Goal: Task Accomplishment & Management: Use online tool/utility

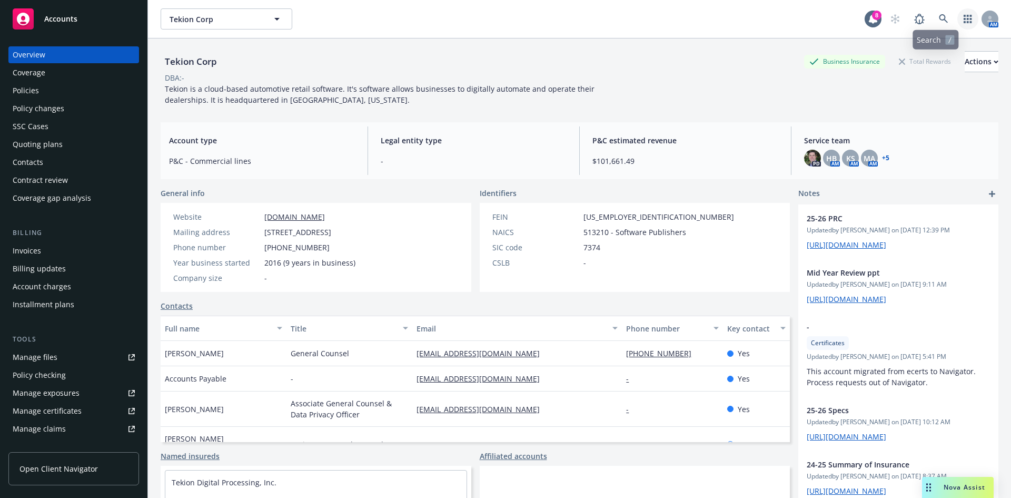
click at [964, 22] on icon "button" at bounding box center [968, 19] width 8 height 8
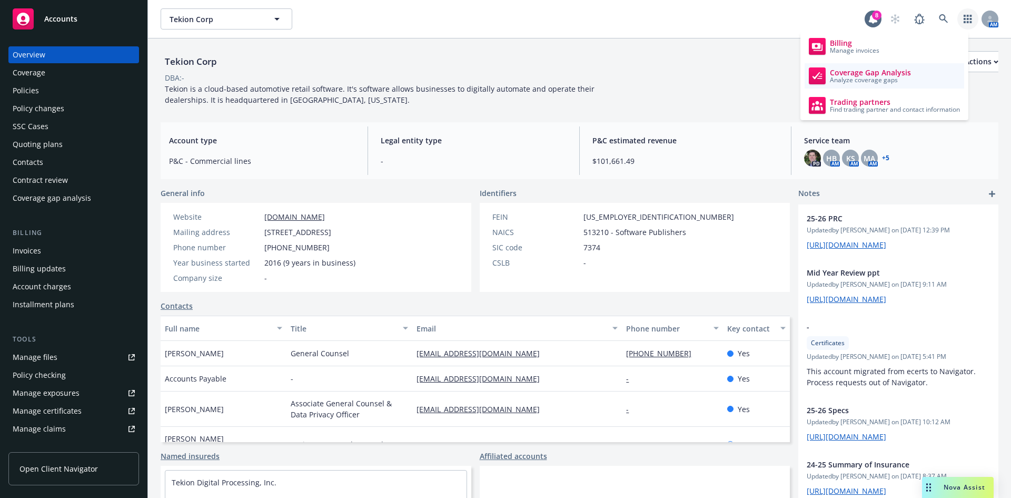
click at [871, 73] on span "Coverage Gap Analysis" at bounding box center [870, 72] width 81 height 8
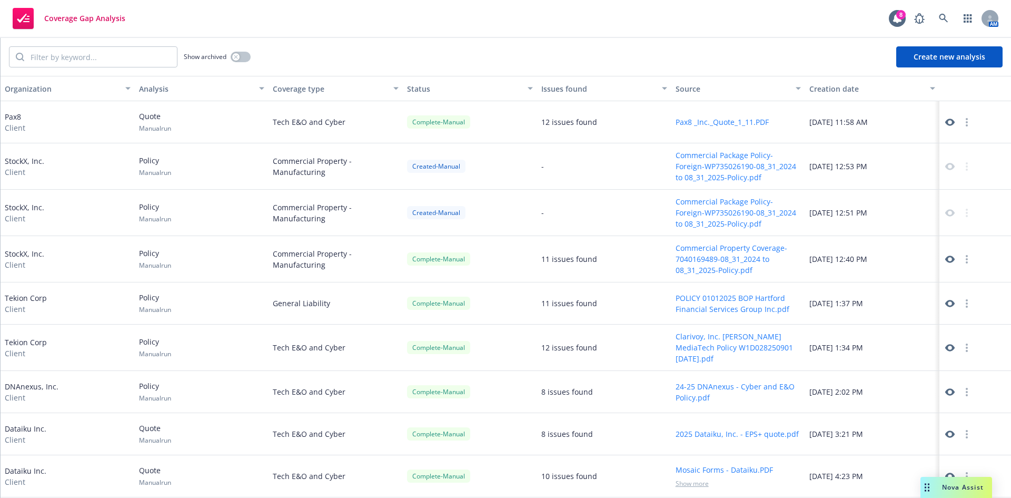
click at [946, 52] on button "Create new analysis" at bounding box center [949, 56] width 106 height 21
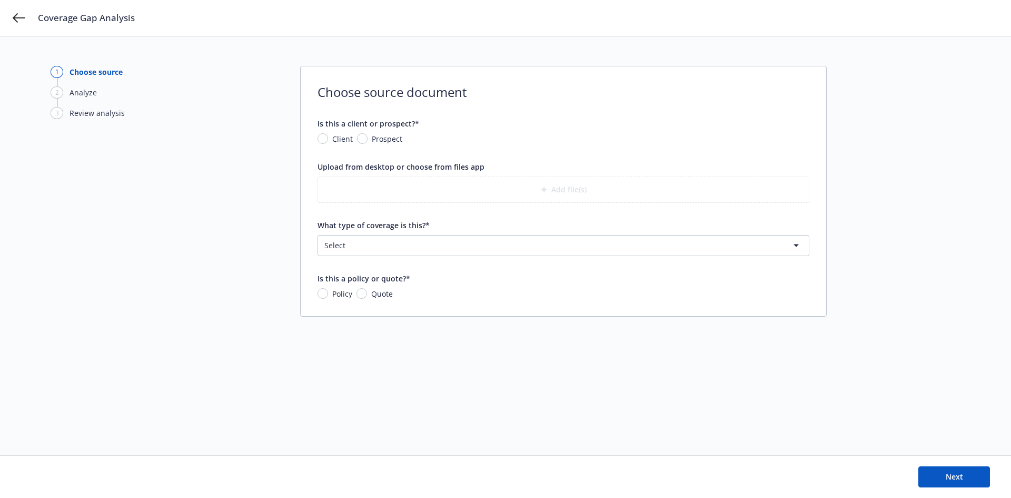
click at [329, 138] on span "Client" at bounding box center [340, 138] width 25 height 11
click at [328, 138] on input "Client" at bounding box center [323, 138] width 11 height 11
radio input "true"
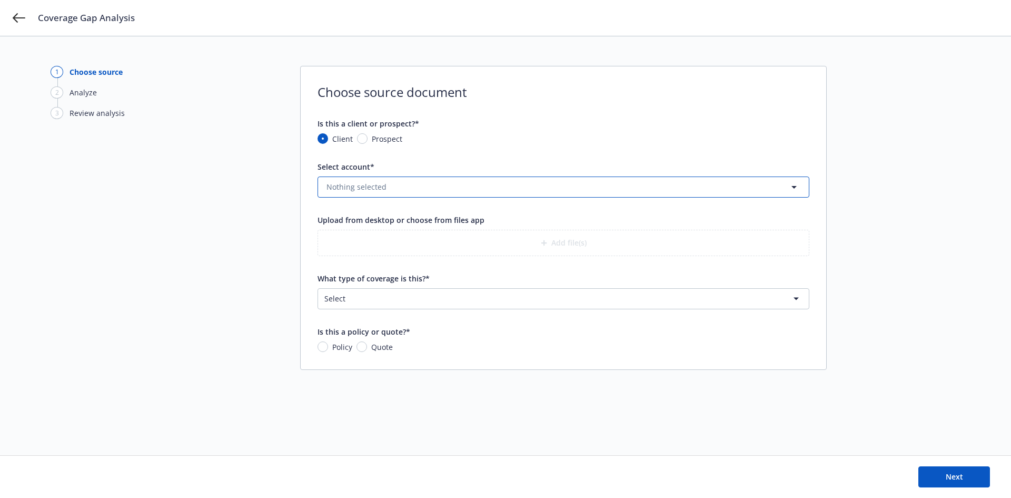
click at [405, 188] on button "Nothing selected" at bounding box center [564, 186] width 492 height 21
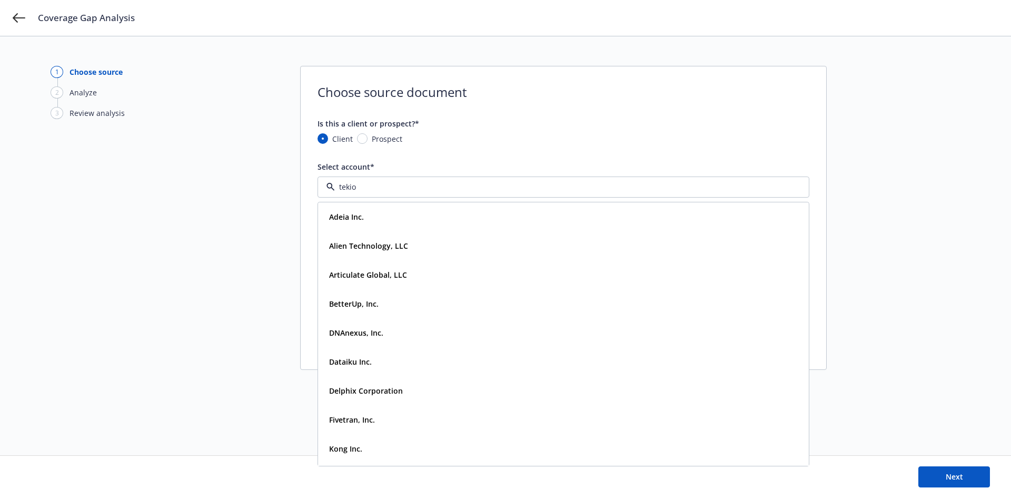
type input "tekion"
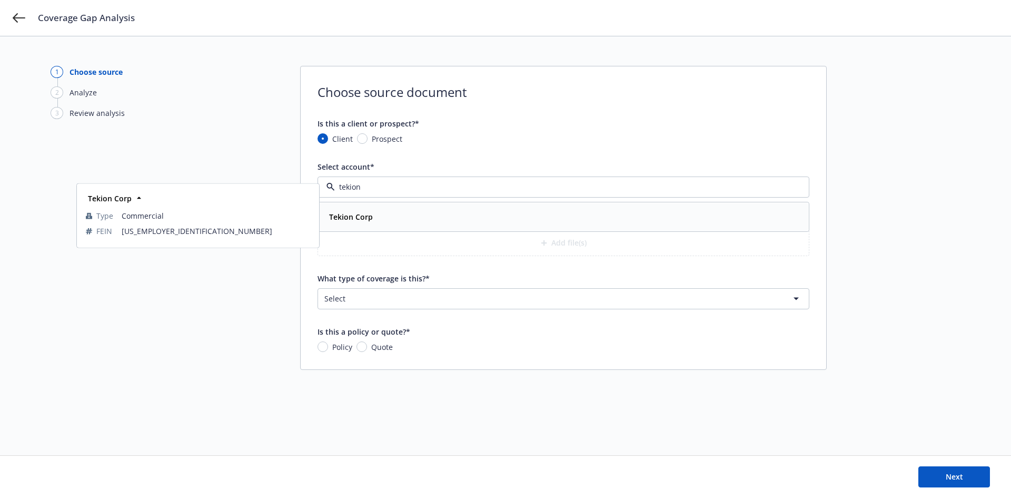
click at [370, 215] on strong "Tekion Corp" at bounding box center [351, 217] width 44 height 10
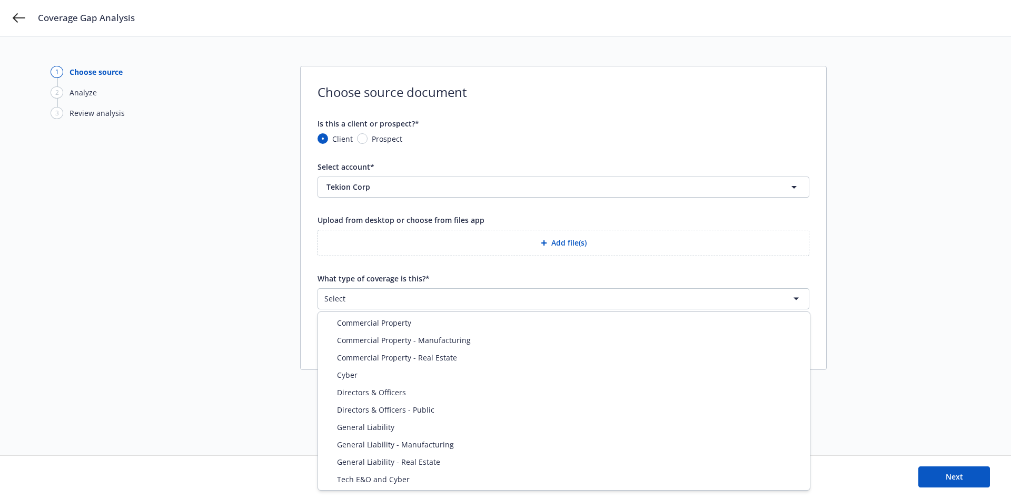
click at [389, 294] on html "Coverage Gap Analysis 1 Choose source 2 Analyze 3 Review analysis Choose source…" at bounding box center [505, 249] width 1011 height 498
select select "PROPERTY"
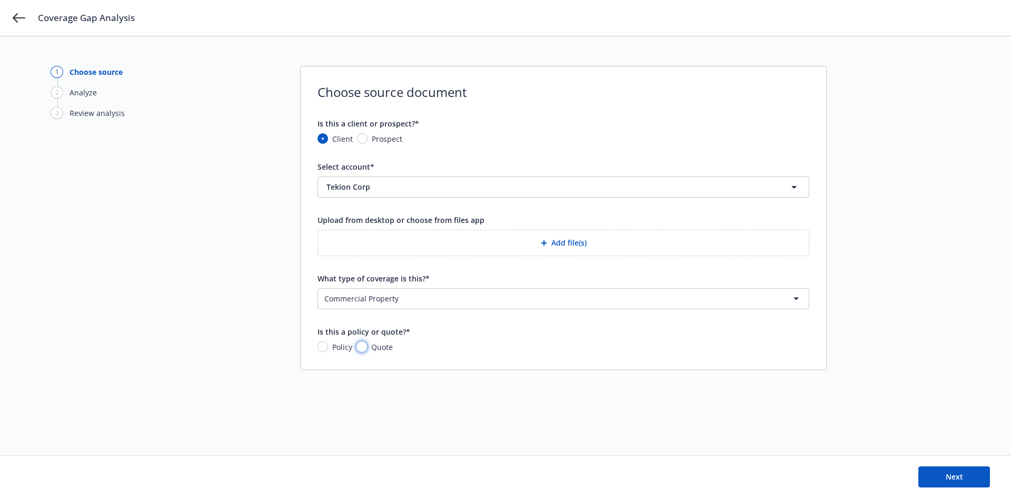
click at [364, 344] on input "Quote" at bounding box center [362, 346] width 11 height 11
radio input "true"
click at [955, 478] on span "Next" at bounding box center [954, 476] width 17 height 10
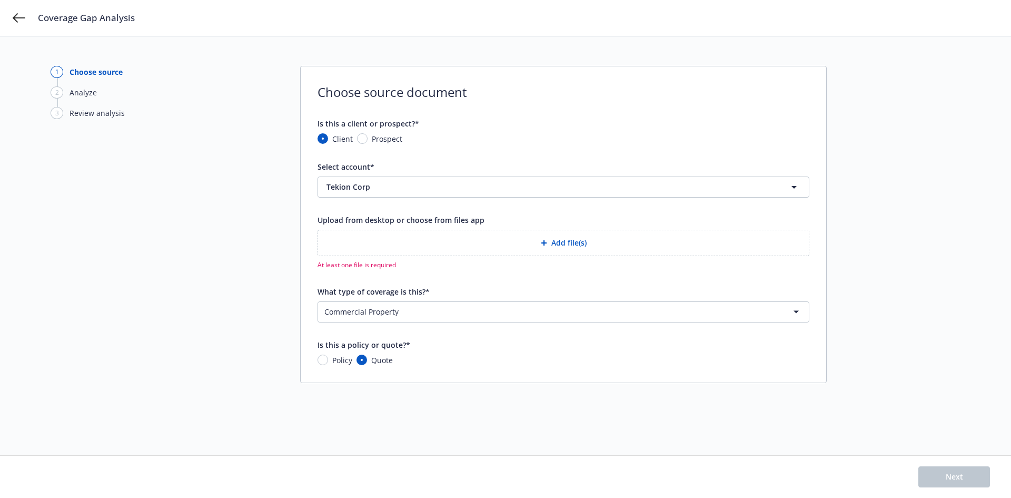
click at [554, 242] on button "Add file(s)" at bounding box center [564, 243] width 492 height 26
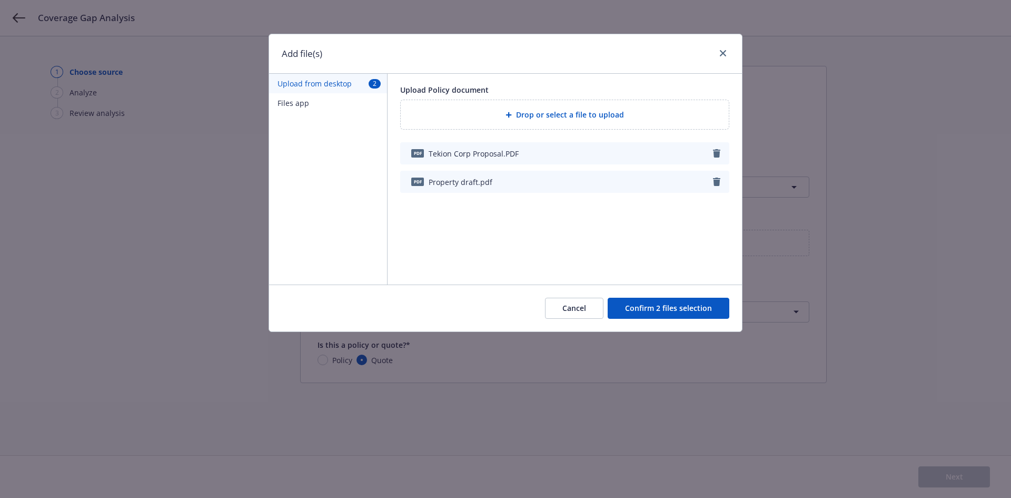
click at [676, 305] on button "Confirm 2 files selection" at bounding box center [669, 308] width 122 height 21
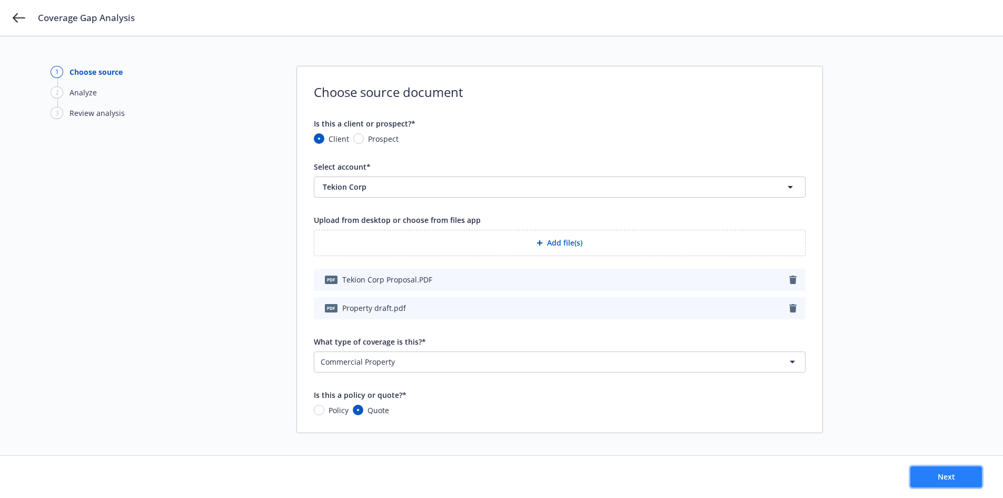
click at [941, 470] on button "Next" at bounding box center [947, 476] width 72 height 21
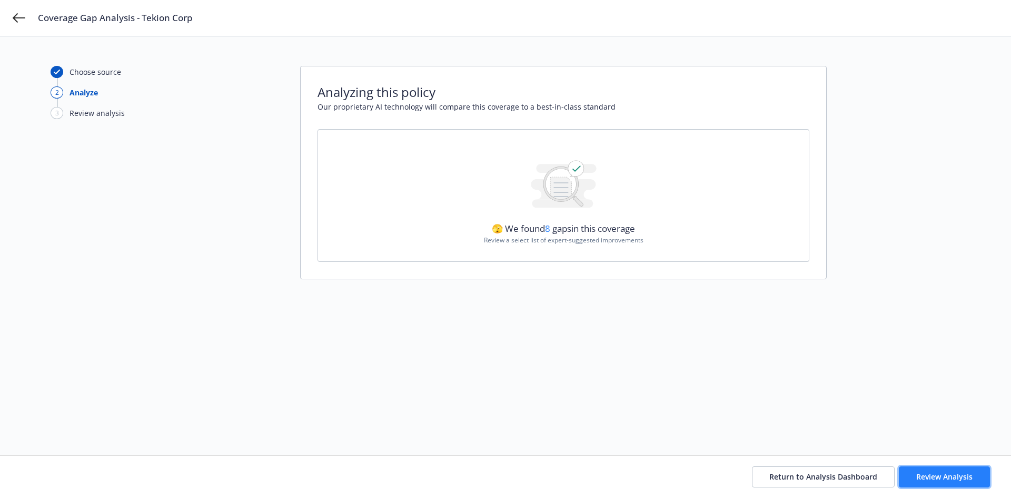
click at [939, 479] on span "Review Analysis" at bounding box center [944, 476] width 56 height 10
